Goal: Find specific page/section: Find specific page/section

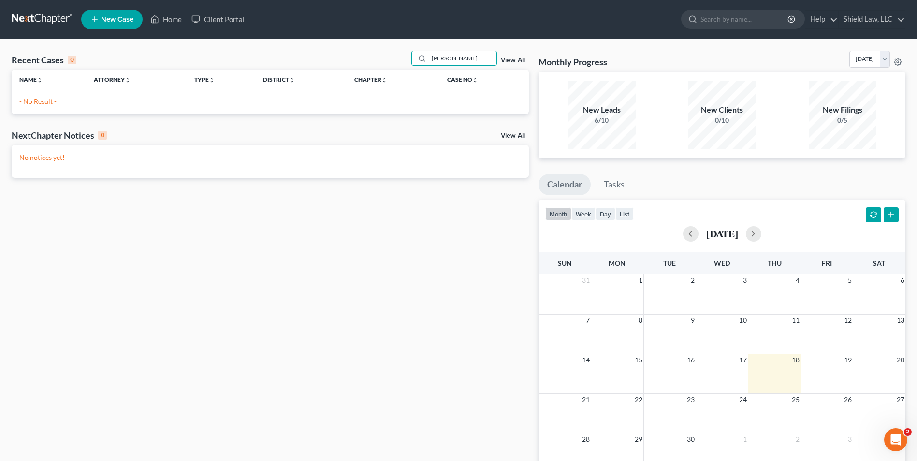
drag, startPoint x: 0, startPoint y: 0, endPoint x: 245, endPoint y: 74, distance: 255.5
click at [247, 76] on div "Recent Cases 0 [PERSON_NAME] View All Name unfold_more expand_more expand_less …" at bounding box center [270, 82] width 517 height 63
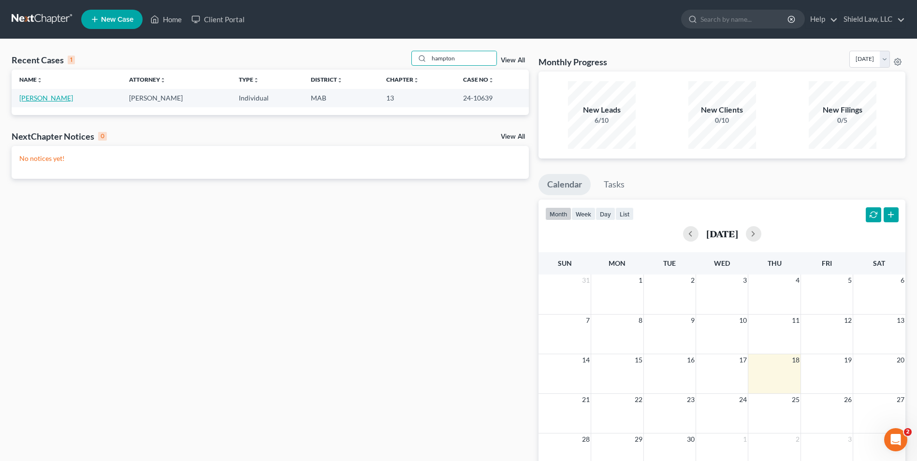
type input "hampton"
click at [43, 101] on link "[PERSON_NAME]" at bounding box center [46, 98] width 54 height 8
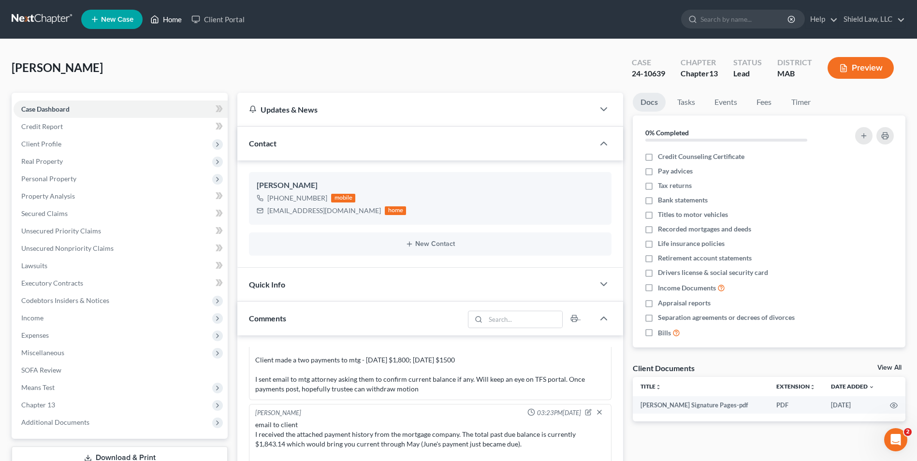
click at [164, 17] on link "Home" at bounding box center [165, 19] width 41 height 17
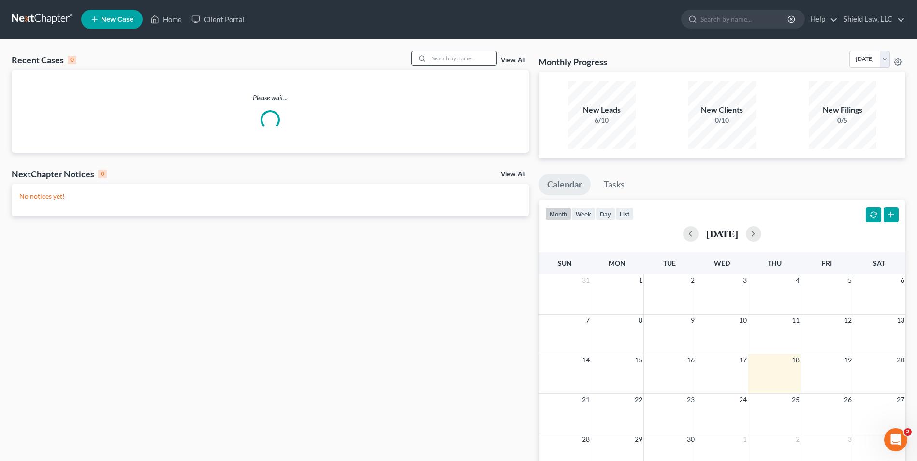
click at [430, 53] on input "search" at bounding box center [463, 58] width 68 height 14
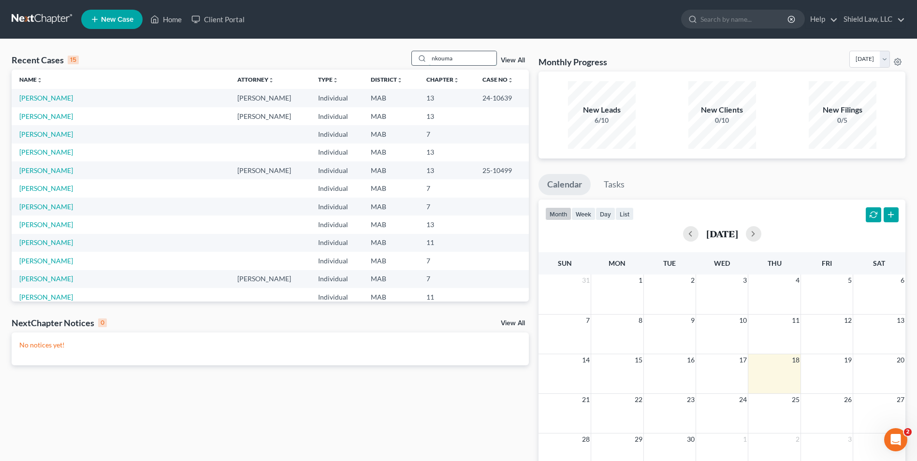
type input "nkouma"
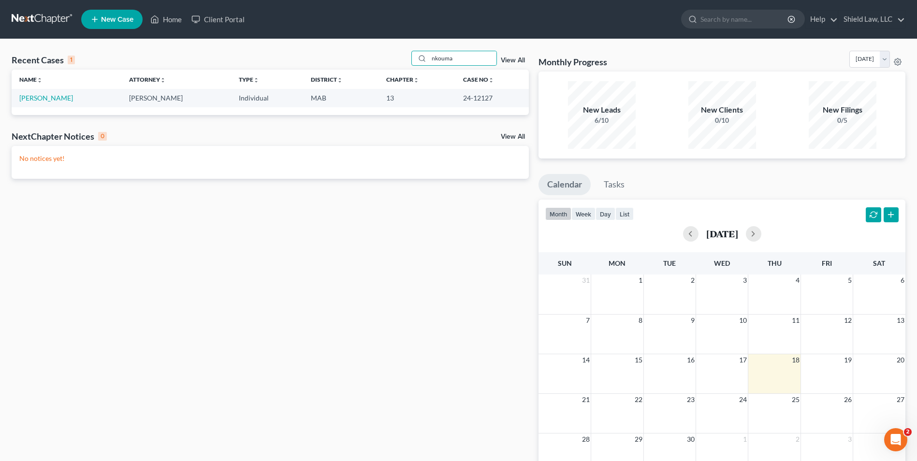
click at [65, 103] on td "[PERSON_NAME]" at bounding box center [67, 98] width 110 height 18
click at [65, 101] on link "[PERSON_NAME]" at bounding box center [46, 98] width 54 height 8
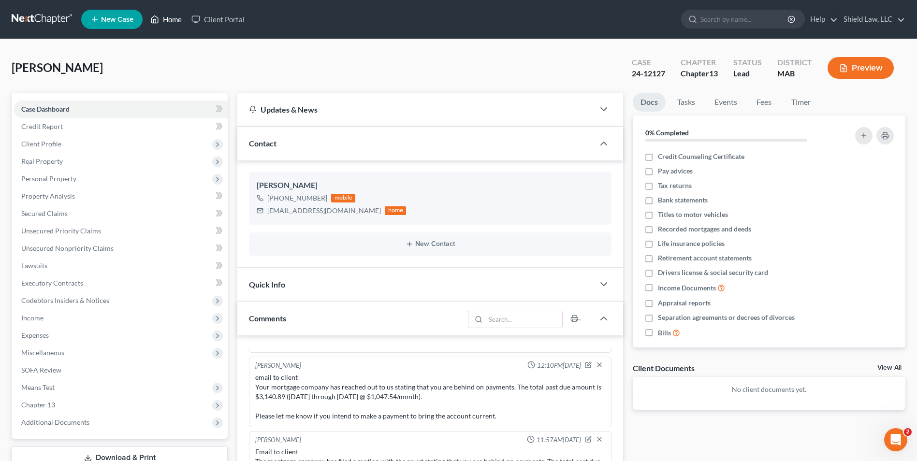
drag, startPoint x: 162, startPoint y: 16, endPoint x: 456, endPoint y: 64, distance: 298.2
click at [162, 16] on link "Home" at bounding box center [165, 19] width 41 height 17
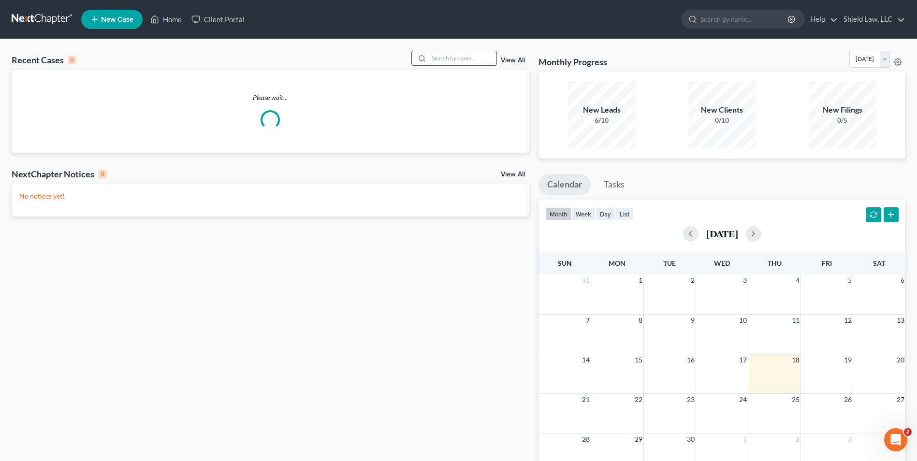
click at [448, 59] on input "search" at bounding box center [463, 58] width 68 height 14
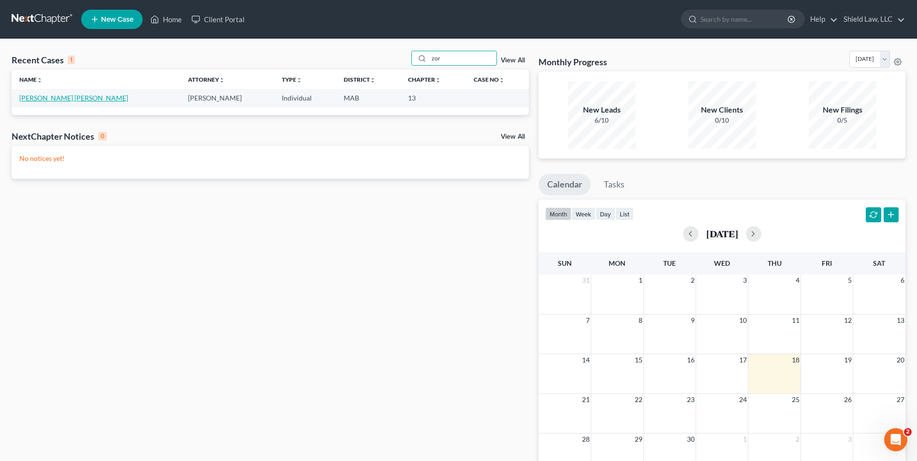
type input "zor"
click at [79, 101] on link "[PERSON_NAME] [PERSON_NAME]" at bounding box center [73, 98] width 109 height 8
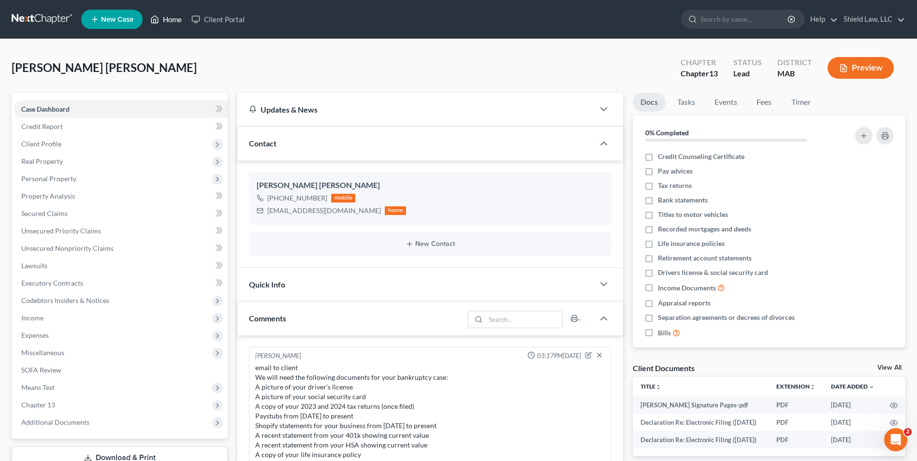
drag, startPoint x: 160, startPoint y: 17, endPoint x: 370, endPoint y: 86, distance: 220.6
click at [160, 17] on link "Home" at bounding box center [165, 19] width 41 height 17
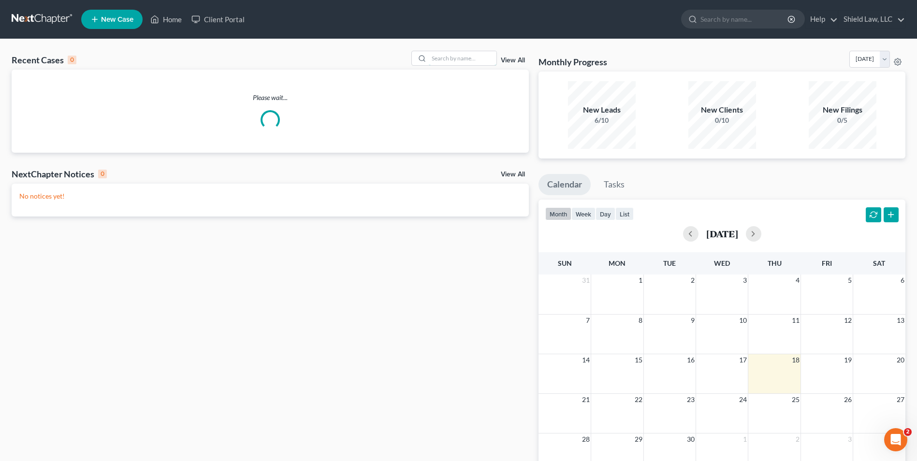
drag, startPoint x: 449, startPoint y: 57, endPoint x: 441, endPoint y: 37, distance: 20.6
click at [449, 44] on div "Recent Cases 0 View All Please wait... NextChapter Notices 0 View All No notice…" at bounding box center [458, 290] width 917 height 502
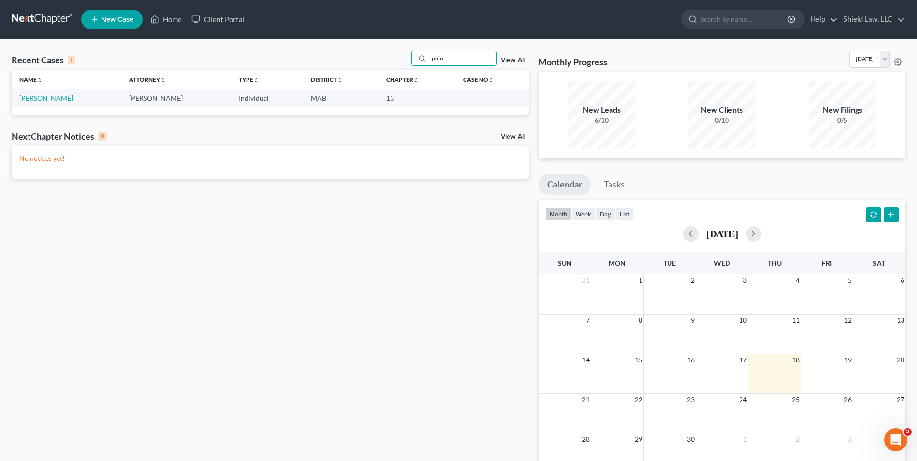
type input "poin"
click at [46, 97] on link "[PERSON_NAME]" at bounding box center [46, 98] width 54 height 8
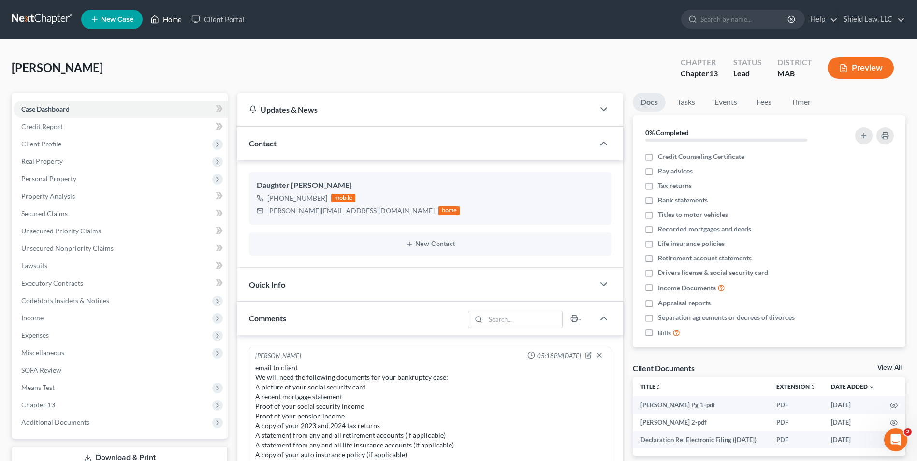
drag, startPoint x: 173, startPoint y: 16, endPoint x: 485, endPoint y: 64, distance: 315.4
click at [173, 16] on link "Home" at bounding box center [165, 19] width 41 height 17
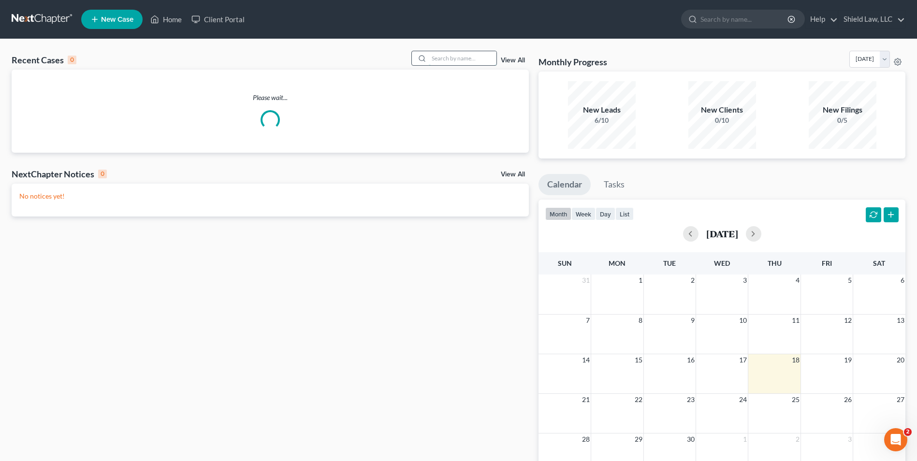
click at [468, 63] on input "search" at bounding box center [463, 58] width 68 height 14
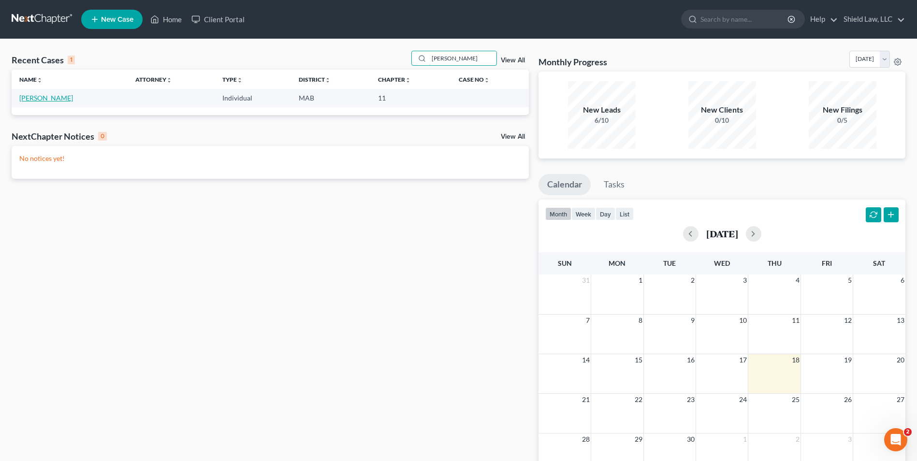
type input "[PERSON_NAME]"
click at [56, 101] on link "[PERSON_NAME]" at bounding box center [46, 98] width 54 height 8
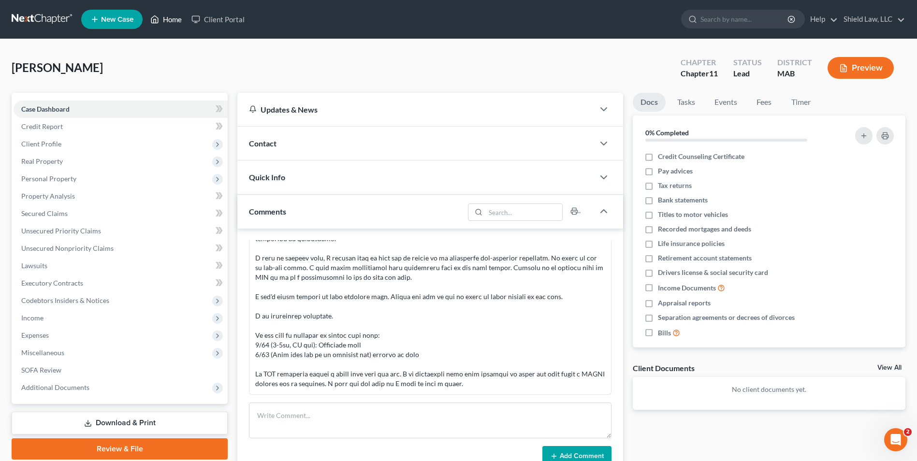
drag, startPoint x: 157, startPoint y: 22, endPoint x: 443, endPoint y: 62, distance: 289.0
click at [156, 22] on polyline at bounding box center [155, 21] width 2 height 4
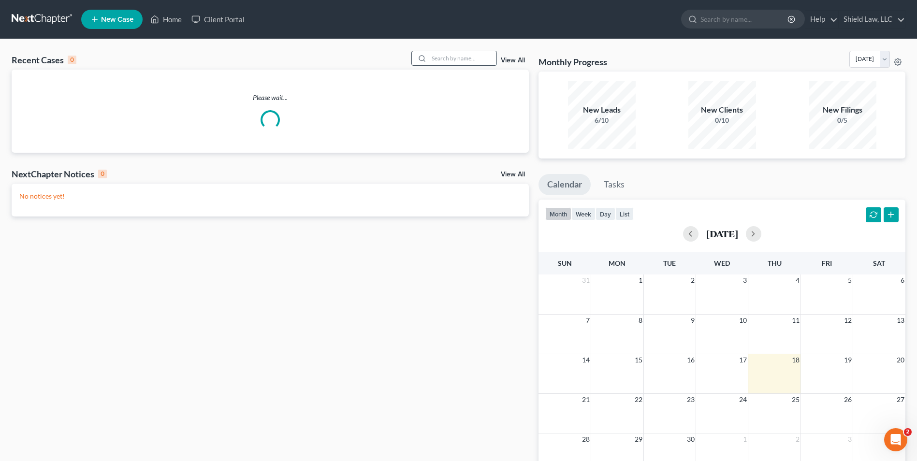
click at [446, 65] on input "search" at bounding box center [463, 58] width 68 height 14
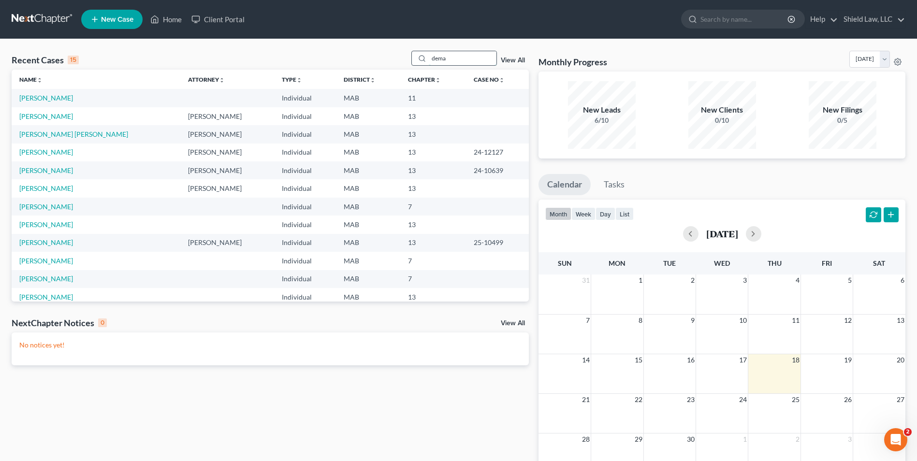
type input "dema"
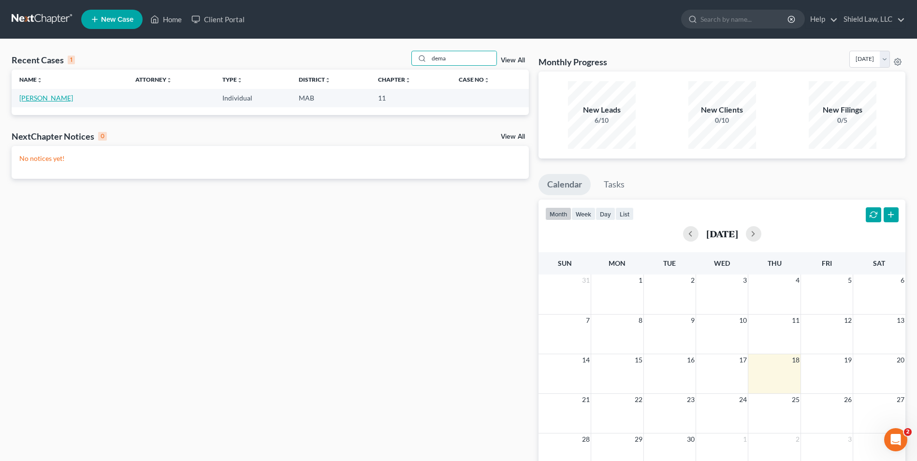
click at [31, 97] on link "[PERSON_NAME]" at bounding box center [46, 98] width 54 height 8
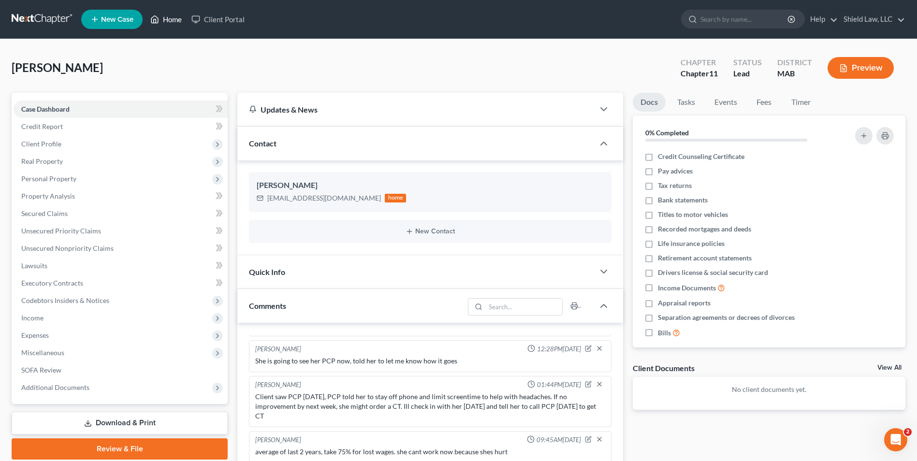
click at [169, 18] on link "Home" at bounding box center [165, 19] width 41 height 17
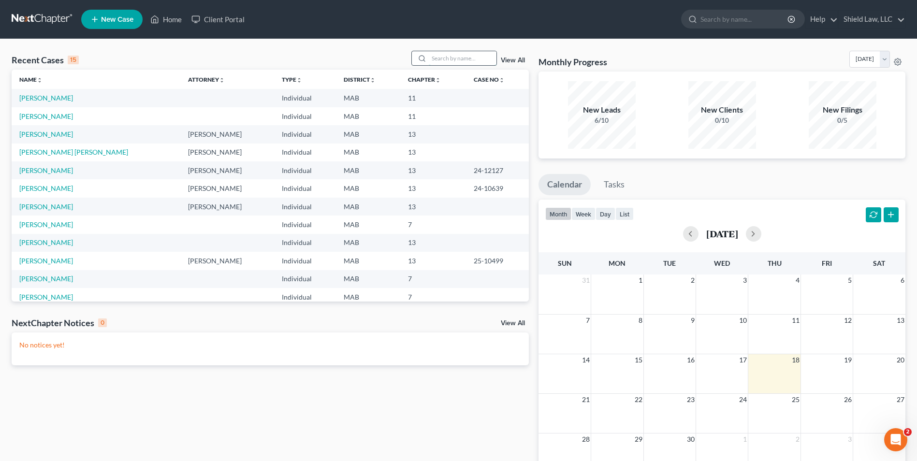
click at [436, 58] on input "search" at bounding box center [463, 58] width 68 height 14
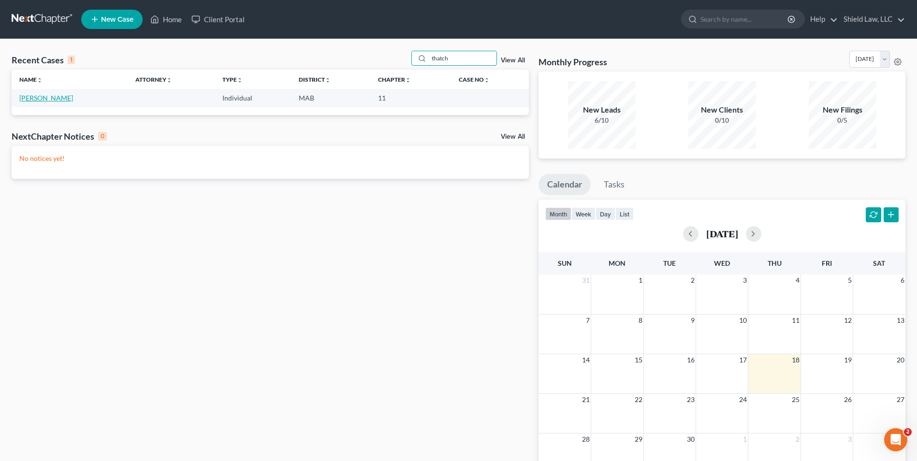
type input "thatch"
drag, startPoint x: 41, startPoint y: 99, endPoint x: 78, endPoint y: 121, distance: 43.5
click at [41, 99] on link "[PERSON_NAME]" at bounding box center [46, 98] width 54 height 8
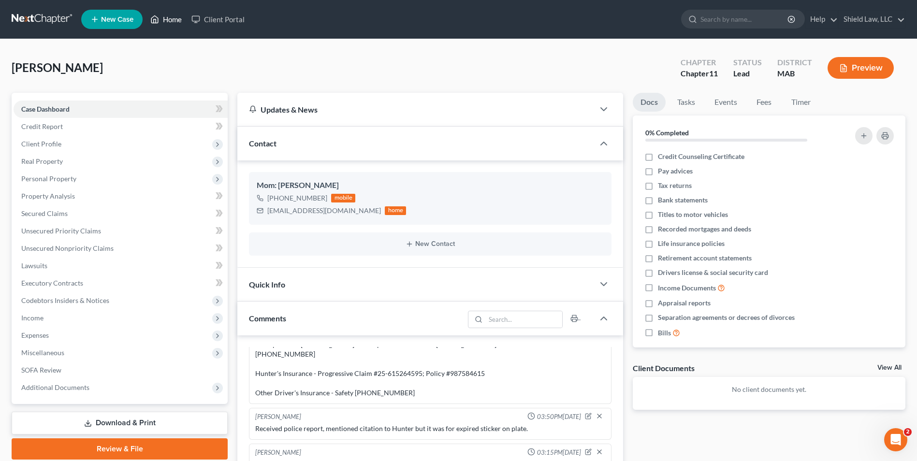
click at [168, 22] on link "Home" at bounding box center [165, 19] width 41 height 17
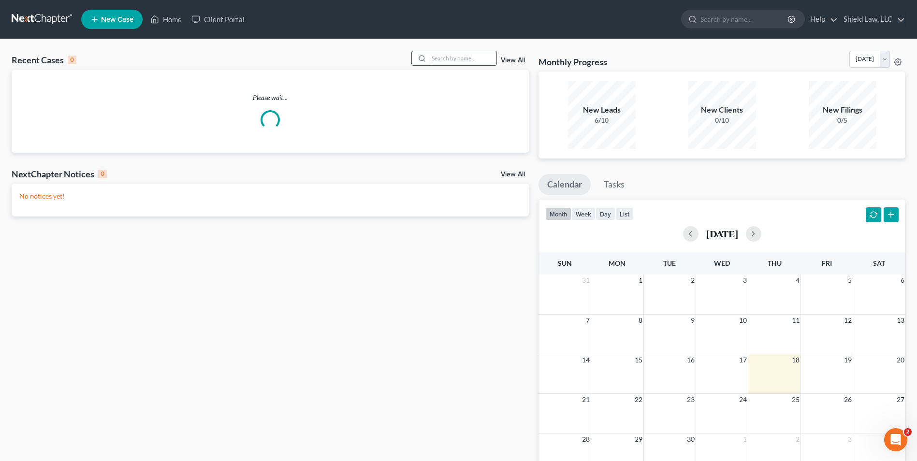
click at [445, 62] on input "search" at bounding box center [463, 58] width 68 height 14
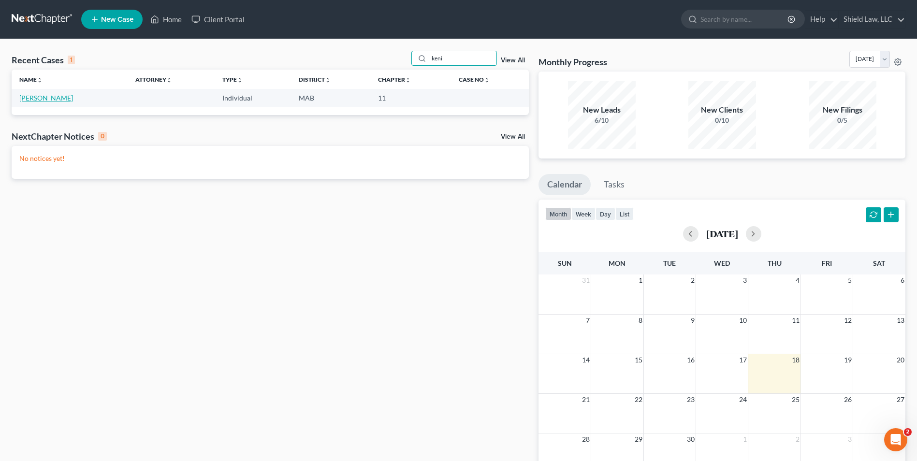
type input "keni"
click at [25, 101] on link "[PERSON_NAME]" at bounding box center [46, 98] width 54 height 8
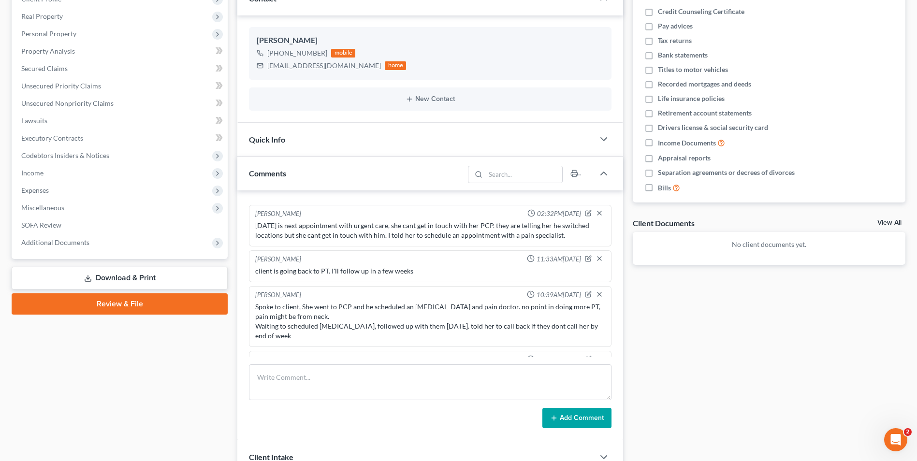
scroll to position [763, 0]
